Goal: Information Seeking & Learning: Learn about a topic

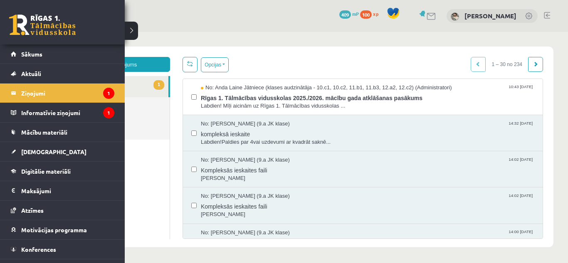
click at [14, 28] on link at bounding box center [42, 25] width 67 height 21
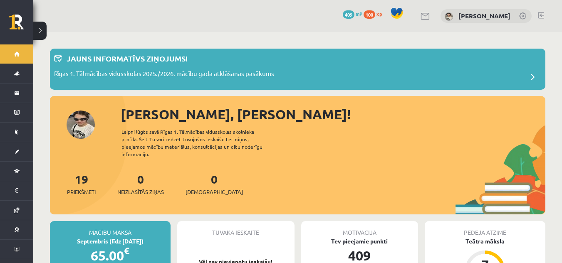
click at [7, 97] on link "Ziņojumi 0" at bounding box center [16, 93] width 33 height 19
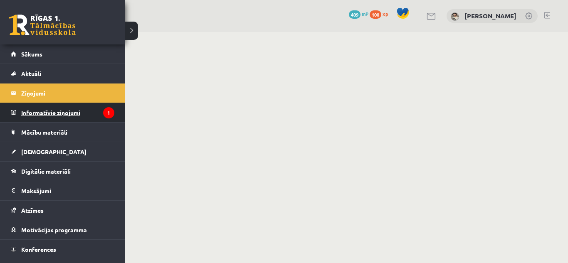
click at [49, 115] on legend "Informatīvie ziņojumi 1" at bounding box center [67, 112] width 93 height 19
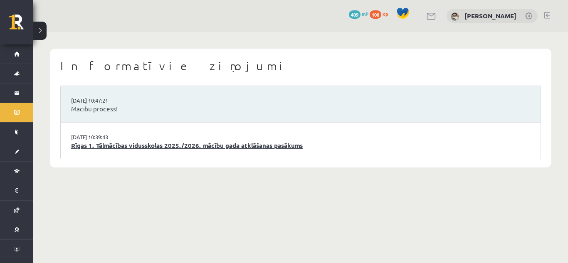
click at [114, 145] on link "Rīgas 1. Tālmācības vidusskolas 2025./2026. mācību gada atklāšanas pasākums" at bounding box center [300, 146] width 459 height 10
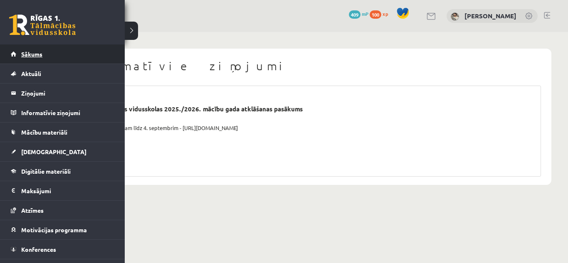
click at [23, 57] on span "Sākums" at bounding box center [31, 53] width 21 height 7
